Goal: Transaction & Acquisition: Download file/media

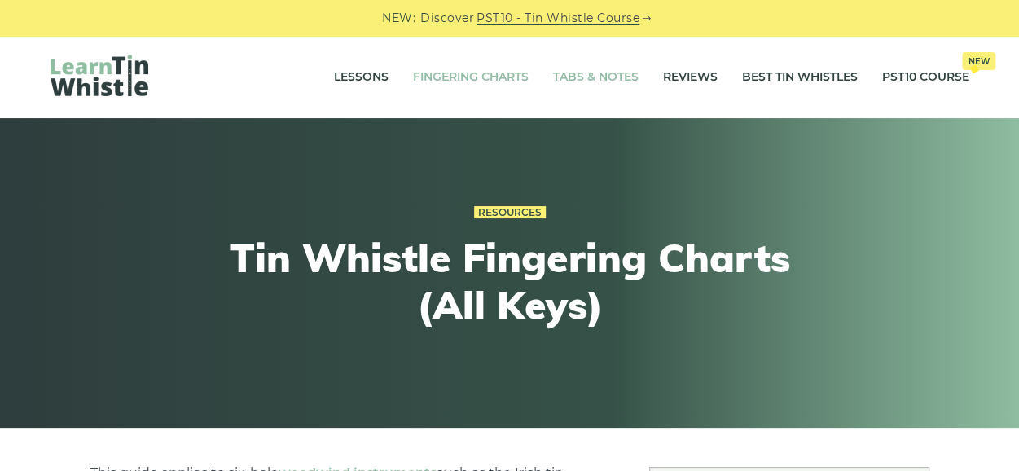
click at [617, 73] on link "Tabs & Notes" at bounding box center [596, 77] width 86 height 41
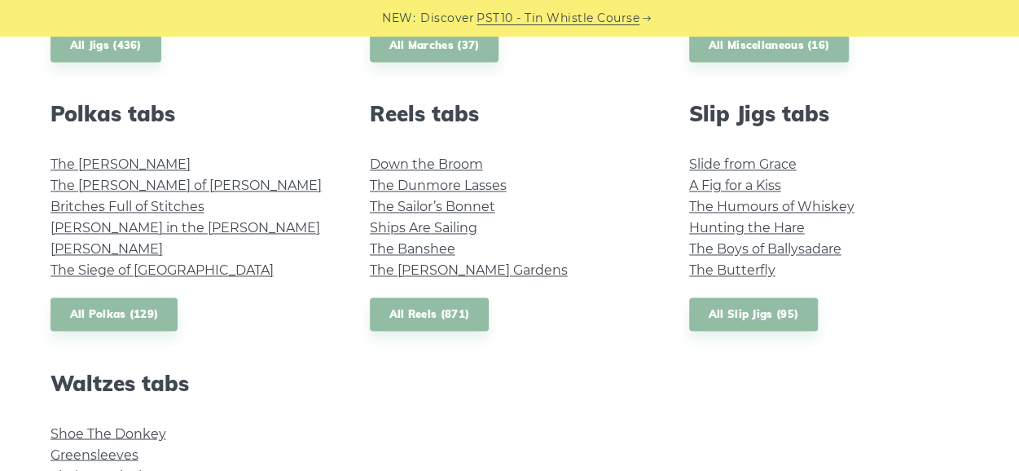
scroll to position [1139, 0]
click at [140, 208] on link "Britches Full of Stitches" at bounding box center [128, 205] width 154 height 15
click at [85, 159] on link "The [PERSON_NAME]" at bounding box center [121, 163] width 140 height 15
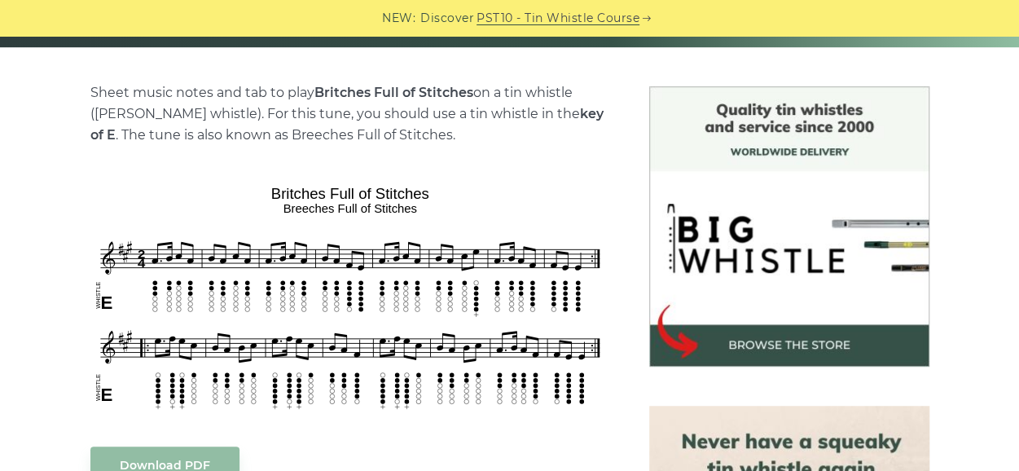
scroll to position [381, 0]
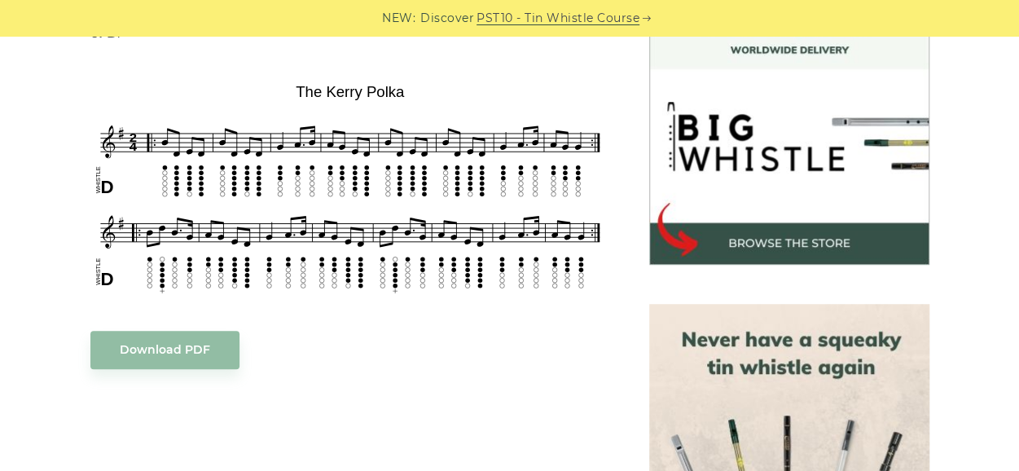
scroll to position [483, 0]
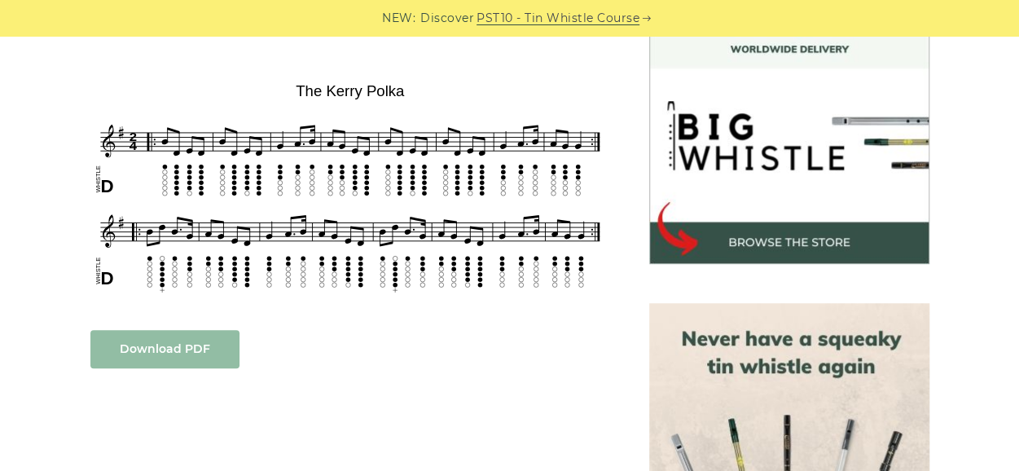
click at [197, 337] on link "Download PDF" at bounding box center [164, 349] width 149 height 38
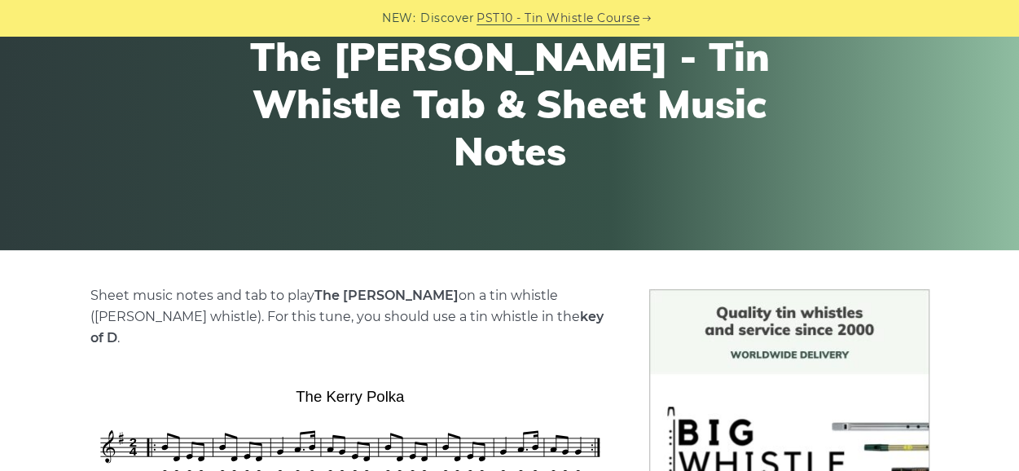
scroll to position [177, 0]
